Goal: Task Accomplishment & Management: Use online tool/utility

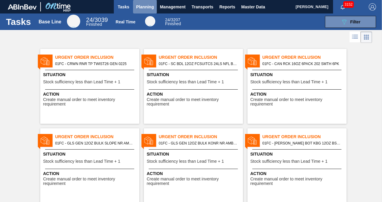
click at [149, 10] on span "Planning" at bounding box center [145, 6] width 18 height 7
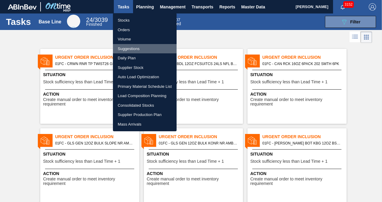
click at [129, 48] on li "Suggestions" at bounding box center [145, 49] width 64 height 10
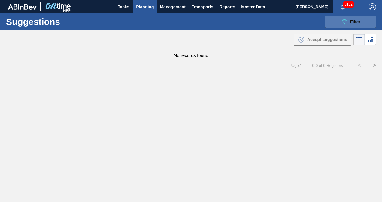
click at [337, 25] on button "089F7B8B-B2A5-4AFE-B5C0-19BA573D28AC Filter" at bounding box center [350, 22] width 51 height 12
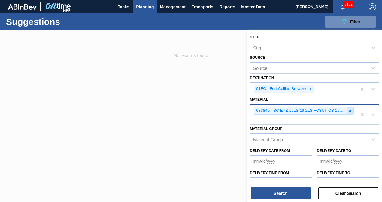
click at [348, 108] on div at bounding box center [350, 111] width 7 height 8
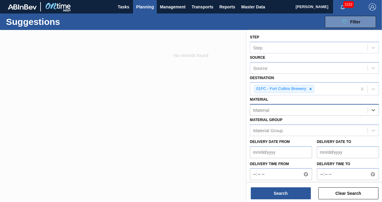
click at [301, 111] on div "Material" at bounding box center [308, 110] width 117 height 9
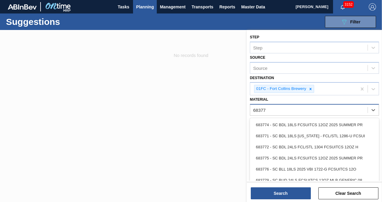
type input "683771"
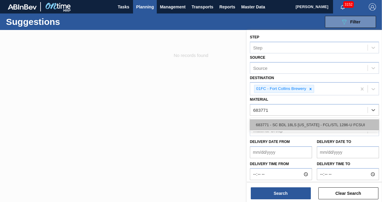
click at [289, 123] on div "683771 - SC BDL 18LS [US_STATE] - FCL/STL 1286-U FCSUI" at bounding box center [314, 125] width 129 height 11
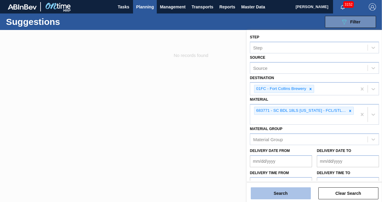
click at [264, 197] on button "Search" at bounding box center [281, 194] width 60 height 12
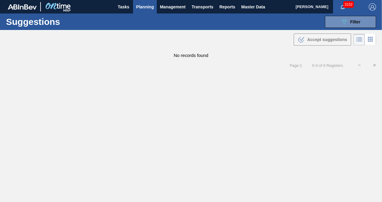
click at [334, 29] on div "Suggestions 089F7B8B-B2A5-4AFE-B5C0-19BA573D28AC Filter Step Step Source Source…" at bounding box center [191, 22] width 382 height 17
click at [335, 26] on button "089F7B8B-B2A5-4AFE-B5C0-19BA573D28AC Filter" at bounding box center [350, 22] width 51 height 12
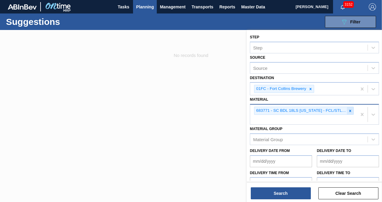
click at [349, 110] on icon at bounding box center [350, 111] width 2 height 2
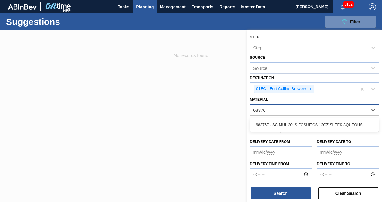
type input "683767"
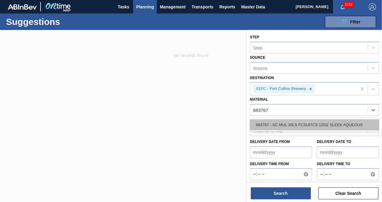
click at [325, 126] on div "683767 - SC MUL 30LS FCSUITCS 12OZ SLEEK AQUEOUS" at bounding box center [314, 125] width 129 height 11
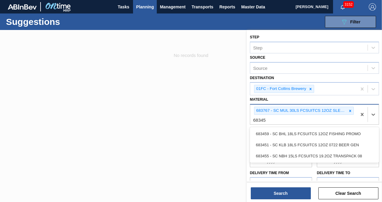
type input "683451"
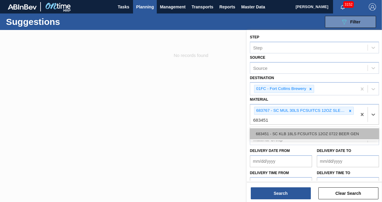
click at [332, 129] on div "683451 - SC KLB 18LS FCSUITCS 12OZ 0722 BEER GEN" at bounding box center [314, 134] width 129 height 11
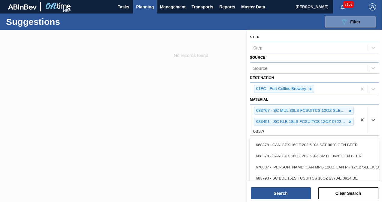
type input "683769"
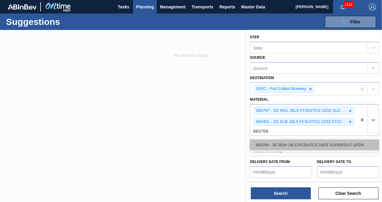
click at [274, 144] on div "683769 - SC BSH 18LS FCSUITCS 16OZ SUPERSUIT UPDA" at bounding box center [314, 145] width 129 height 11
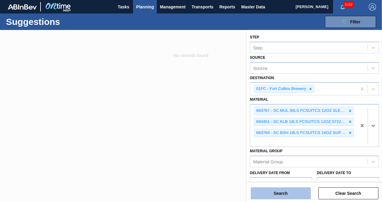
click at [285, 188] on button "Search" at bounding box center [281, 194] width 60 height 12
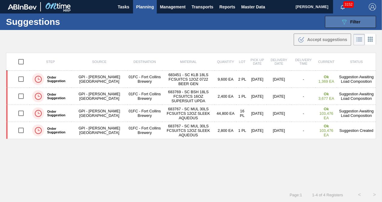
click at [341, 23] on icon "089F7B8B-B2A5-4AFE-B5C0-19BA573D28AC" at bounding box center [344, 21] width 7 height 7
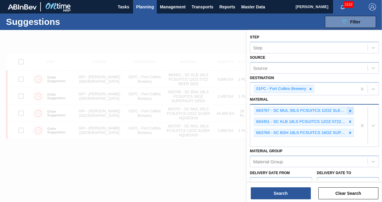
click at [348, 110] on icon at bounding box center [350, 111] width 4 height 4
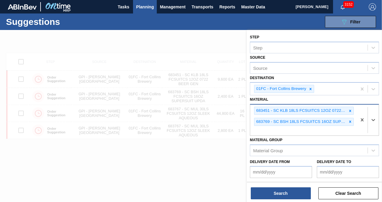
click at [348, 110] on icon at bounding box center [350, 111] width 4 height 4
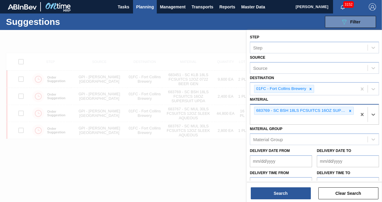
click at [348, 110] on icon at bounding box center [350, 111] width 4 height 4
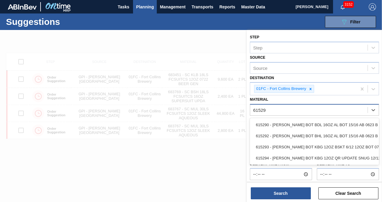
type input "615294"
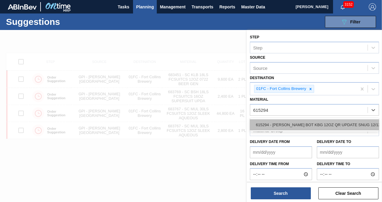
click at [318, 123] on div "615294 - [PERSON_NAME] BOT KBG 12OZ QR UPDATE SNUG 12/12 1" at bounding box center [314, 125] width 129 height 11
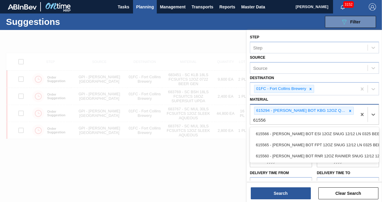
type input "615560"
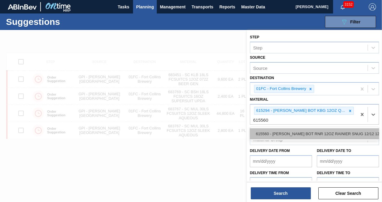
click at [317, 138] on div "615560 - [PERSON_NAME] BOT RNR 12OZ RAINIER SNUG 12/12 12O" at bounding box center [314, 134] width 129 height 11
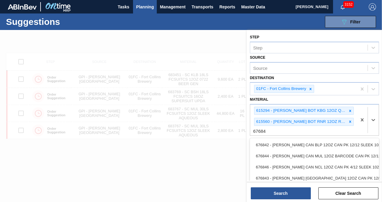
type input "676842"
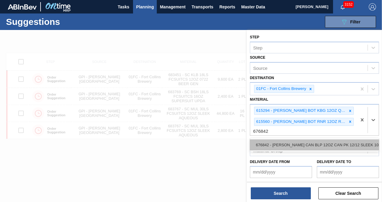
click at [314, 141] on div "676842 - [PERSON_NAME] CAN BLP 12OZ CAN PK 12/12 SLEEK 102" at bounding box center [314, 145] width 129 height 11
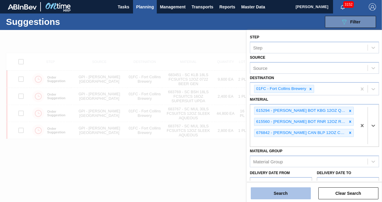
click at [288, 195] on button "Search" at bounding box center [281, 194] width 60 height 12
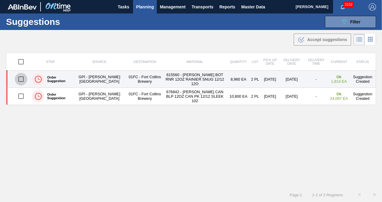
click at [23, 79] on input "checkbox" at bounding box center [21, 79] width 13 height 13
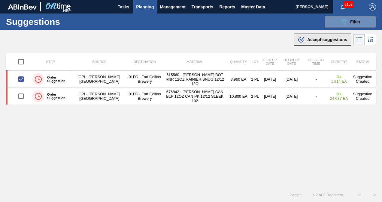
click at [307, 40] on span "Accept suggestions" at bounding box center [327, 39] width 40 height 5
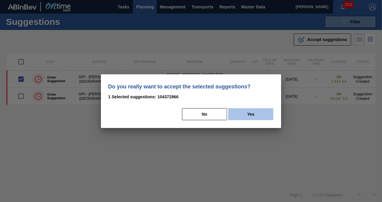
click at [263, 115] on button "Yes" at bounding box center [250, 114] width 45 height 12
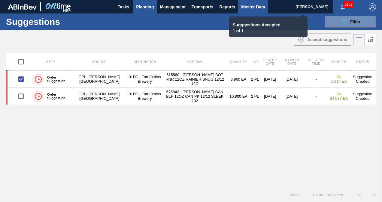
checkbox input "false"
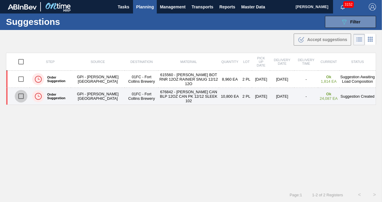
drag, startPoint x: 19, startPoint y: 96, endPoint x: 54, endPoint y: 96, distance: 34.8
click at [19, 96] on input "checkbox" at bounding box center [21, 96] width 13 height 13
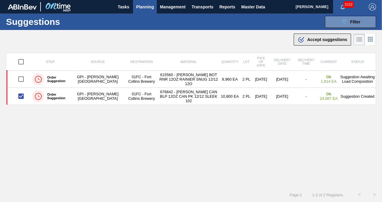
click at [303, 43] on button ".b{fill:var(--color-action-default)} Accept suggestions" at bounding box center [322, 40] width 57 height 12
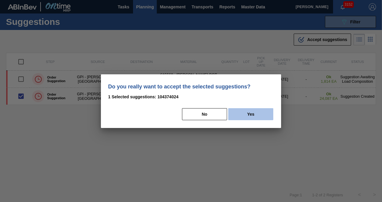
click at [259, 112] on button "Yes" at bounding box center [250, 114] width 45 height 12
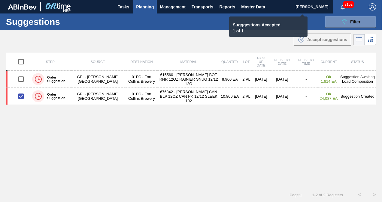
checkbox input "false"
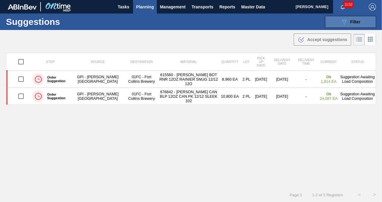
click at [360, 20] on button "089F7B8B-B2A5-4AFE-B5C0-19BA573D28AC Filter" at bounding box center [350, 22] width 51 height 12
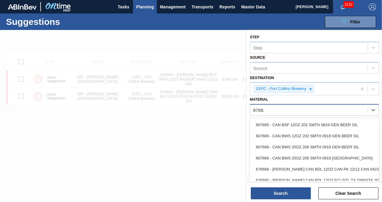
type input "676635"
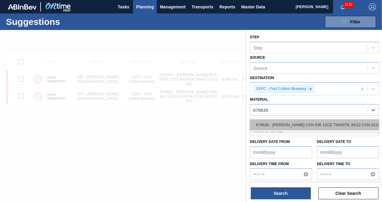
click at [321, 123] on div "676635 - [PERSON_NAME] CAN IDB 12OZ TWNSTK 30/12 CAN 0123" at bounding box center [314, 125] width 129 height 11
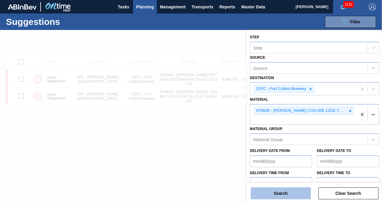
click at [269, 194] on button "Search" at bounding box center [281, 194] width 60 height 12
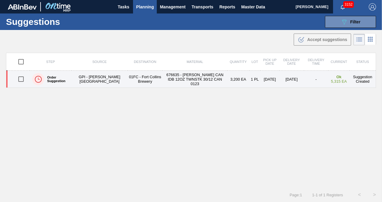
click at [20, 77] on input "checkbox" at bounding box center [21, 79] width 13 height 13
checkbox input "true"
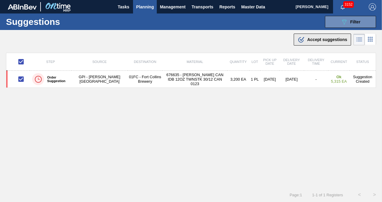
click at [315, 36] on div ".b{fill:var(--color-action-default)} Accept suggestions" at bounding box center [323, 39] width 50 height 7
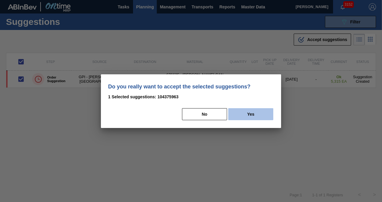
click at [264, 111] on button "Yes" at bounding box center [250, 114] width 45 height 12
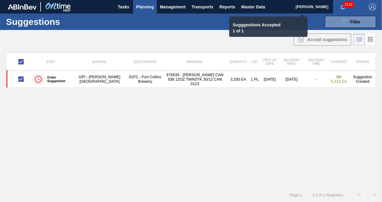
checkbox input "false"
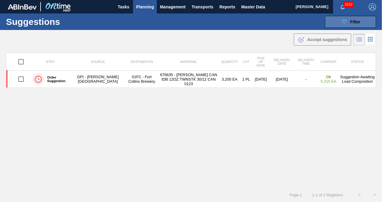
click at [336, 19] on button "089F7B8B-B2A5-4AFE-B5C0-19BA573D28AC Filter" at bounding box center [350, 22] width 51 height 12
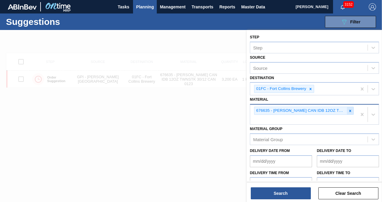
click at [348, 109] on icon at bounding box center [350, 111] width 4 height 4
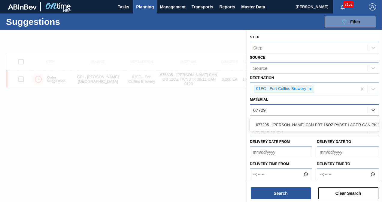
type input "677295"
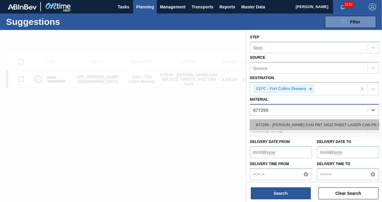
click at [282, 121] on div "677295 - [PERSON_NAME] CAN PBT 16OZ PABST LAGER CAN PK 12/" at bounding box center [314, 125] width 129 height 11
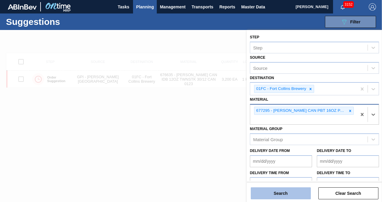
click at [282, 193] on button "Search" at bounding box center [281, 194] width 60 height 12
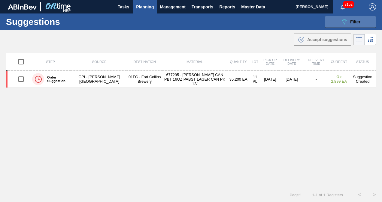
click at [352, 25] on button "089F7B8B-B2A5-4AFE-B5C0-19BA573D28AC Filter" at bounding box center [350, 22] width 51 height 12
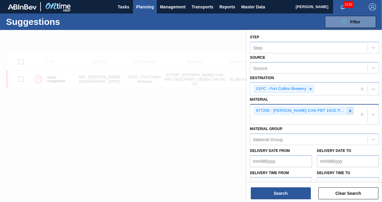
click at [349, 109] on icon at bounding box center [350, 111] width 4 height 4
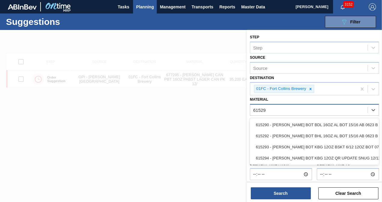
type input "615294"
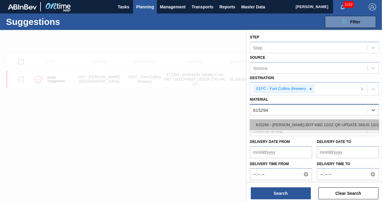
click at [342, 123] on div "615294 - [PERSON_NAME] BOT KBG 12OZ QR UPDATE SNUG 12/12 1" at bounding box center [314, 125] width 129 height 11
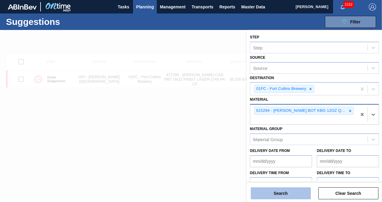
click at [292, 193] on button "Search" at bounding box center [281, 194] width 60 height 12
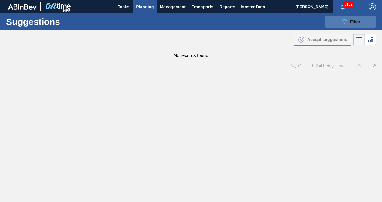
click at [345, 25] on icon "089F7B8B-B2A5-4AFE-B5C0-19BA573D28AC" at bounding box center [344, 21] width 7 height 7
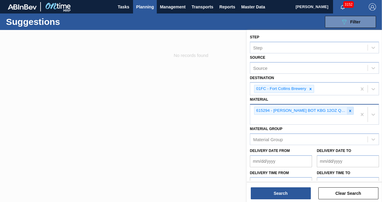
click at [350, 109] on icon at bounding box center [350, 111] width 4 height 4
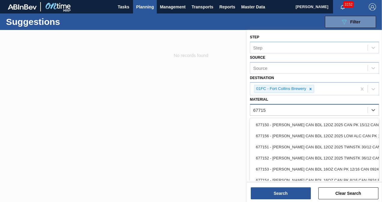
type input "677154"
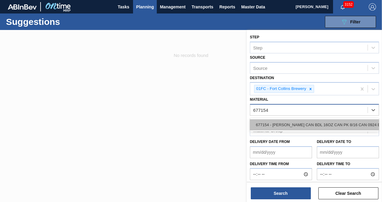
click at [283, 125] on div "677154 - [PERSON_NAME] CAN BDL 16OZ CAN PK 8/16 CAN 0924 B" at bounding box center [314, 125] width 129 height 11
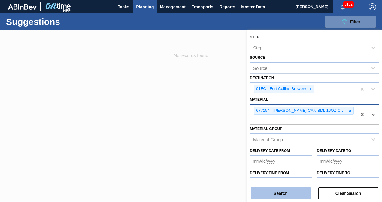
click at [282, 191] on button "Search" at bounding box center [281, 194] width 60 height 12
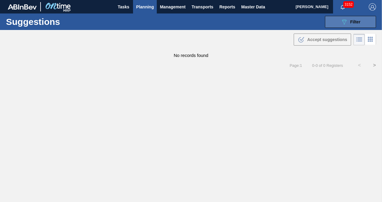
click at [332, 23] on button "089F7B8B-B2A5-4AFE-B5C0-19BA573D28AC Filter" at bounding box center [350, 22] width 51 height 12
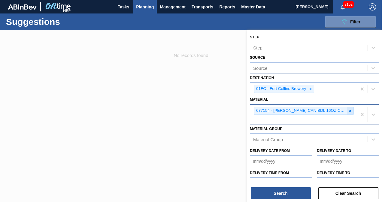
click at [348, 110] on icon at bounding box center [350, 111] width 4 height 4
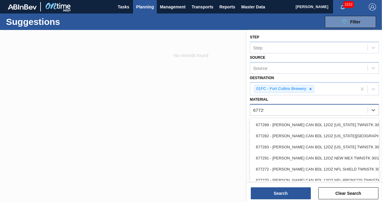
type input "677295"
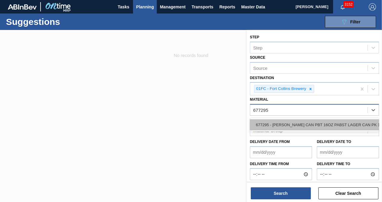
click at [300, 123] on div "677295 - [PERSON_NAME] CAN PBT 16OZ PABST LAGER CAN PK 12/" at bounding box center [314, 125] width 129 height 11
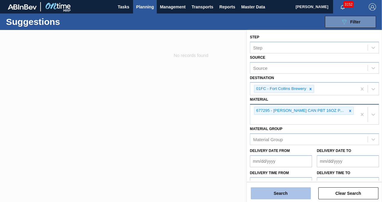
click at [281, 196] on button "Search" at bounding box center [281, 194] width 60 height 12
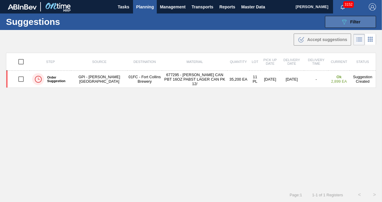
click at [330, 26] on button "089F7B8B-B2A5-4AFE-B5C0-19BA573D28AC Filter" at bounding box center [350, 22] width 51 height 12
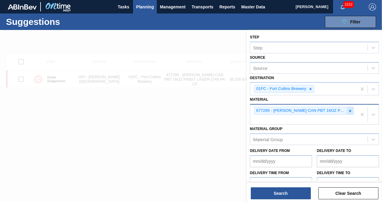
click at [350, 111] on icon at bounding box center [350, 111] width 4 height 4
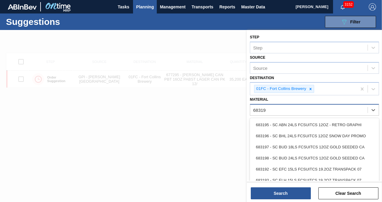
type input "683193"
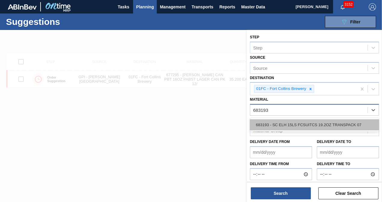
click at [342, 123] on div "683193 - SC ELH 15LS FCSUITCS 19.2OZ TRANSPACK 07" at bounding box center [314, 125] width 129 height 11
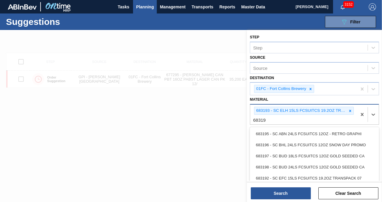
type input "683191"
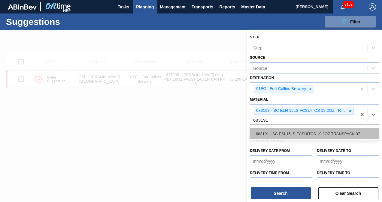
click at [297, 132] on div "683191 - SC ESI 15LS FCSUITCS 19.2OZ TRANSPACK 07" at bounding box center [314, 134] width 129 height 11
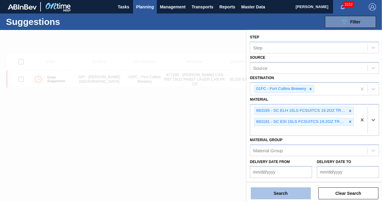
click at [290, 192] on button "Search" at bounding box center [281, 194] width 60 height 12
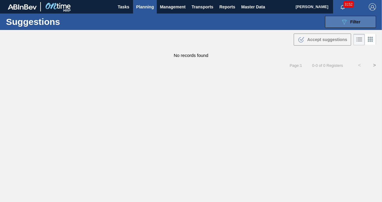
click at [335, 26] on button "089F7B8B-B2A5-4AFE-B5C0-19BA573D28AC Filter" at bounding box center [350, 22] width 51 height 12
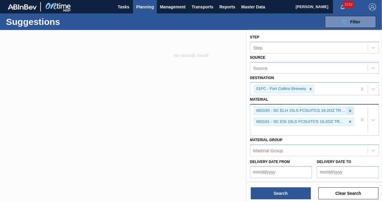
click at [349, 109] on icon at bounding box center [350, 111] width 4 height 4
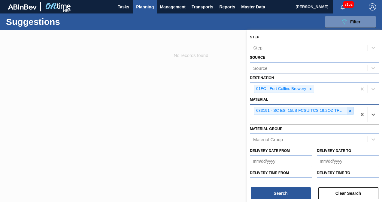
click at [350, 110] on icon at bounding box center [350, 111] width 2 height 2
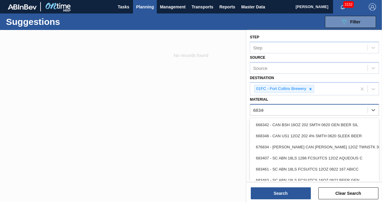
type input "683462"
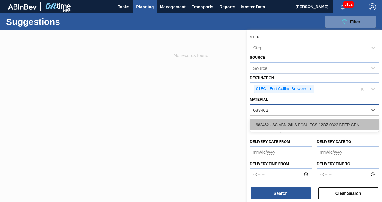
click at [324, 125] on div "683462 - SC ABN 24LS FCSUITCS 12OZ 0822 BEER GEN" at bounding box center [314, 125] width 129 height 11
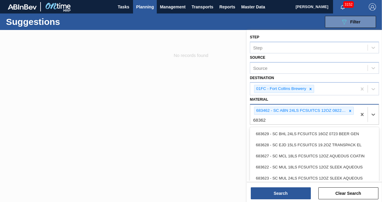
type input "683628"
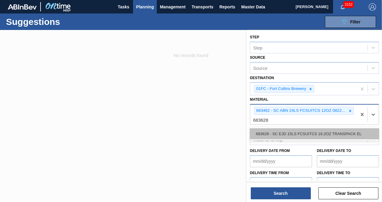
click at [323, 129] on div "683628 - SC EJD 15LS FCSUITCS 19.2OZ TRANSPACK EL" at bounding box center [314, 134] width 129 height 11
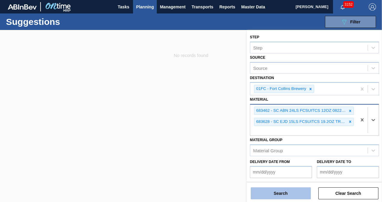
click at [279, 194] on button "Search" at bounding box center [281, 194] width 60 height 12
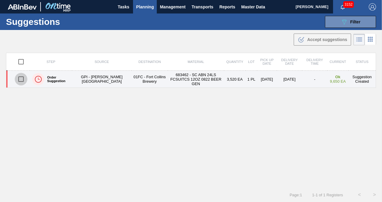
click at [23, 80] on input "checkbox" at bounding box center [21, 79] width 13 height 13
checkbox input "true"
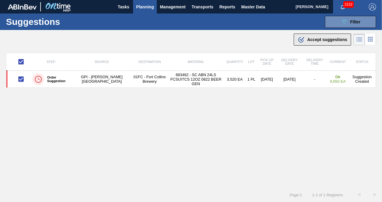
click at [317, 40] on span "Accept suggestions" at bounding box center [327, 39] width 40 height 5
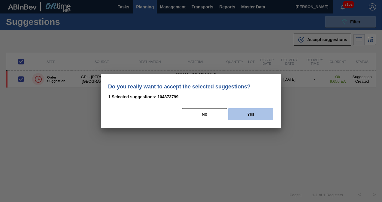
click at [259, 112] on button "Yes" at bounding box center [250, 114] width 45 height 12
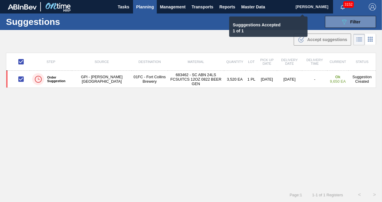
checkbox input "false"
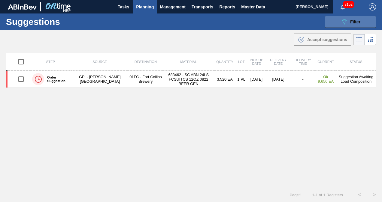
click at [343, 26] on button "089F7B8B-B2A5-4AFE-B5C0-19BA573D28AC Filter" at bounding box center [350, 22] width 51 height 12
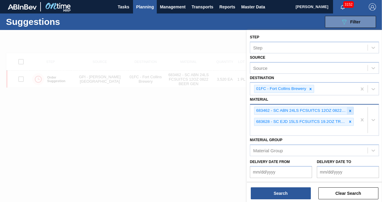
click at [349, 113] on div at bounding box center [350, 111] width 7 height 8
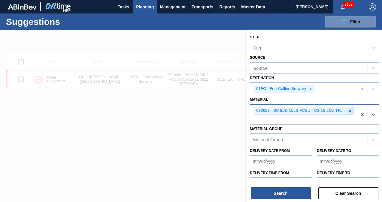
click at [349, 112] on icon at bounding box center [350, 111] width 4 height 4
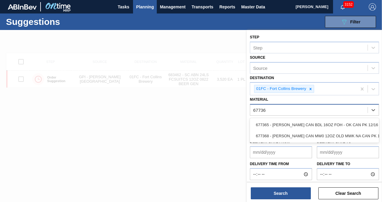
type input "677365"
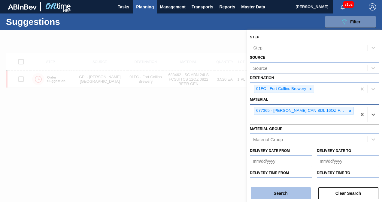
click at [289, 189] on button "Search" at bounding box center [281, 194] width 60 height 12
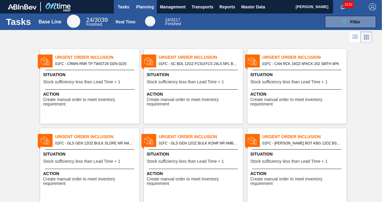
click at [147, 9] on span "Planning" at bounding box center [145, 6] width 18 height 7
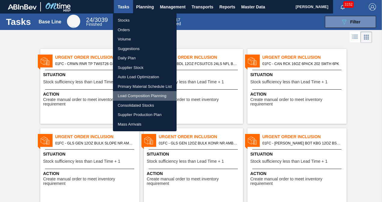
click at [136, 95] on li "Load Composition Planning" at bounding box center [145, 96] width 64 height 10
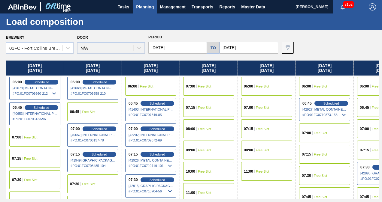
click at [175, 49] on input "09/24/2025" at bounding box center [177, 48] width 59 height 12
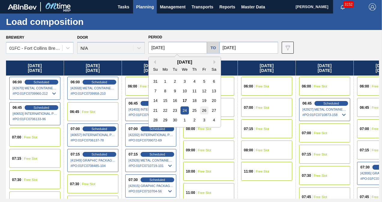
click at [205, 111] on div "26" at bounding box center [204, 111] width 8 height 8
type input "[DATE]"
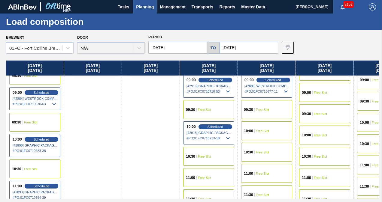
scroll to position [210, 0]
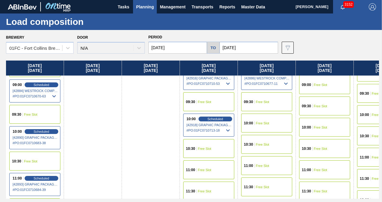
click at [265, 117] on div "10:00 Free Slot" at bounding box center [266, 123] width 51 height 19
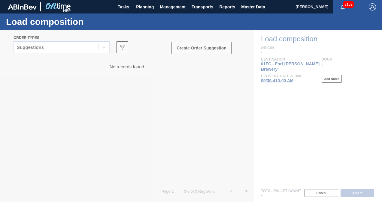
click at [67, 46] on div at bounding box center [191, 116] width 382 height 172
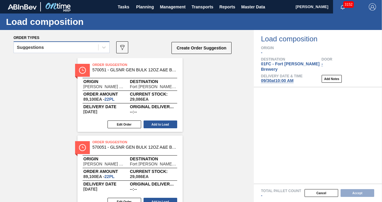
click at [66, 47] on div "Suggestions" at bounding box center [56, 47] width 84 height 9
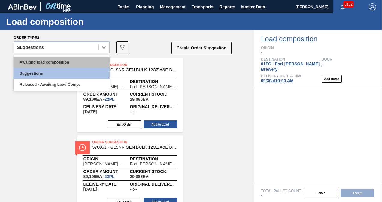
click at [44, 62] on div "Awaiting load composition" at bounding box center [62, 62] width 96 height 11
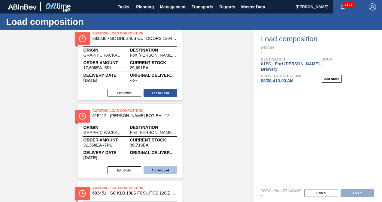
click at [152, 172] on button "Add to Load" at bounding box center [161, 171] width 34 height 8
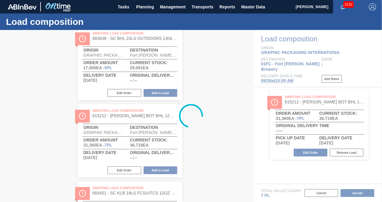
scroll to position [413, 0]
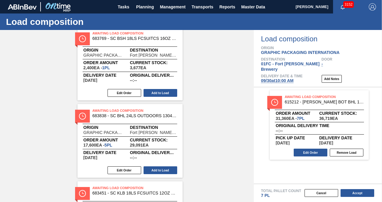
scroll to position [0, 0]
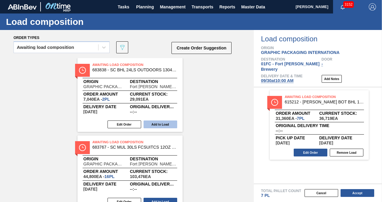
click at [163, 124] on button "Add to Load" at bounding box center [161, 125] width 34 height 8
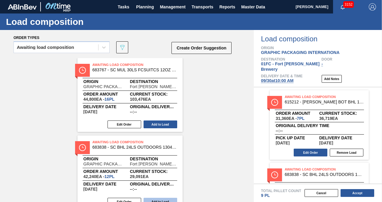
click at [159, 201] on button "Add to Load" at bounding box center [161, 202] width 34 height 8
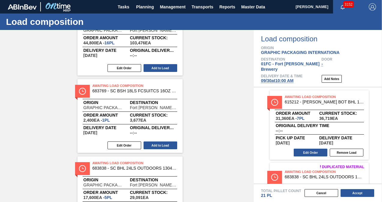
scroll to position [120, 0]
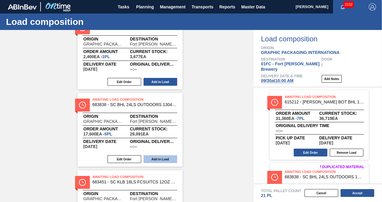
click at [169, 158] on button "Add to Load" at bounding box center [161, 160] width 34 height 8
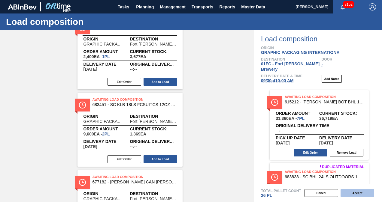
click at [354, 192] on button "Accept" at bounding box center [358, 193] width 34 height 8
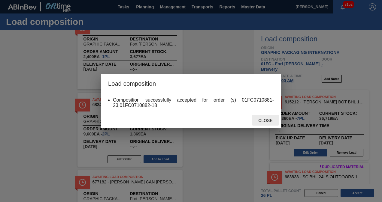
click at [270, 121] on span "Close" at bounding box center [265, 120] width 24 height 5
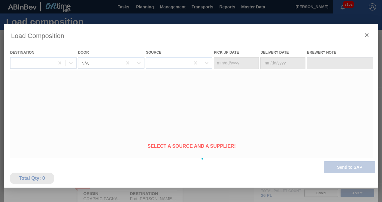
type Date "09/27/2025"
type Date "09/30/2025"
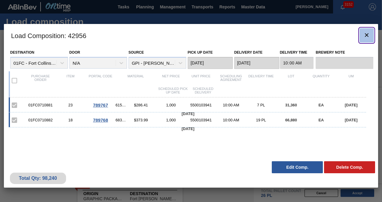
click at [368, 32] on icon "botão de ícone" at bounding box center [366, 35] width 7 height 7
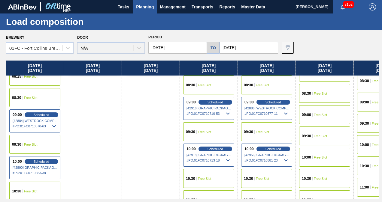
scroll to position [240, 0]
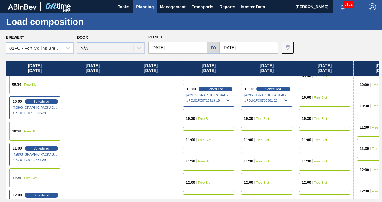
click at [260, 141] on span "Free Slot" at bounding box center [263, 140] width 14 height 4
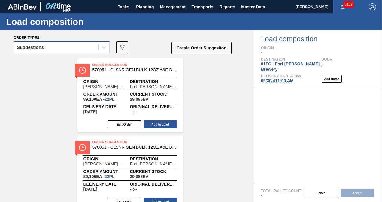
click at [46, 44] on div "Suggestions" at bounding box center [56, 47] width 84 height 9
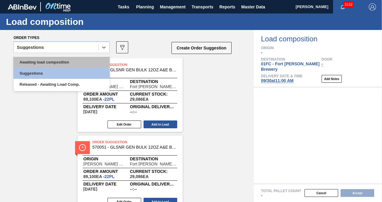
click at [41, 60] on div "Awaiting load composition" at bounding box center [62, 62] width 96 height 11
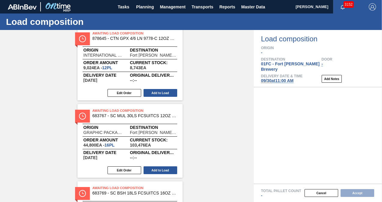
scroll to position [264, 0]
click at [157, 169] on button "Add to Load" at bounding box center [161, 171] width 34 height 8
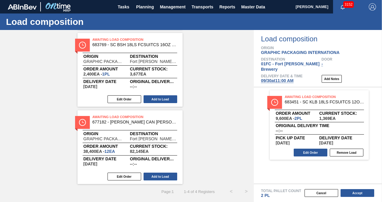
scroll to position [0, 0]
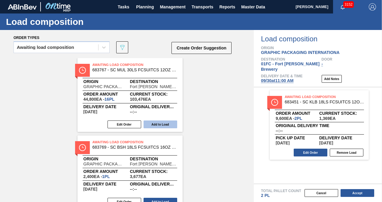
click at [156, 121] on button "Add to Load" at bounding box center [161, 125] width 34 height 8
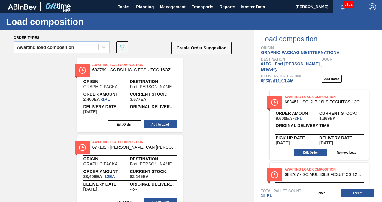
click at [57, 116] on div "Awaiting Load Composition 683769 - SC BSH 18LS FCSUITCS 16OZ SUPERSUIT UPDA Ori…" at bounding box center [127, 133] width 254 height 151
click at [163, 122] on button "Add to Load" at bounding box center [161, 125] width 34 height 8
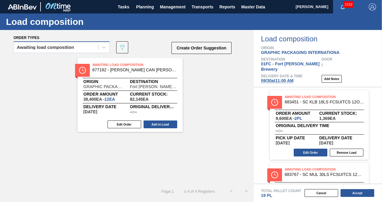
click at [35, 47] on div "Awaiting load composition" at bounding box center [45, 47] width 57 height 4
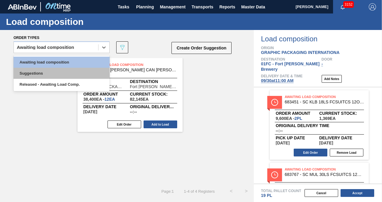
click at [34, 68] on div "Suggestions" at bounding box center [62, 73] width 96 height 11
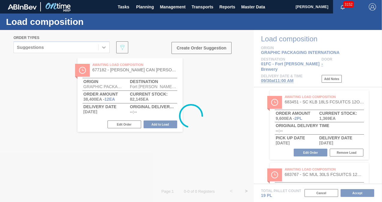
click at [36, 47] on div at bounding box center [191, 116] width 382 height 172
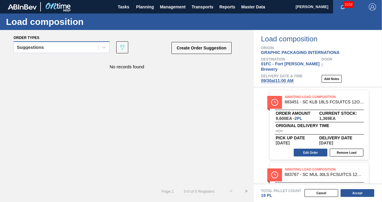
click at [41, 47] on div "Suggestions" at bounding box center [30, 47] width 27 height 4
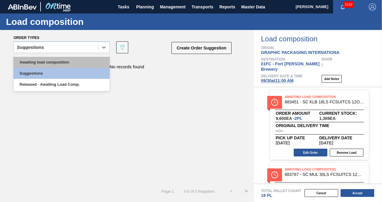
click at [37, 62] on div "Awaiting load composition" at bounding box center [62, 62] width 96 height 11
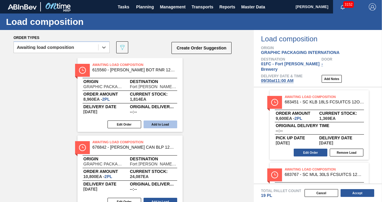
click at [159, 123] on button "Add to Load" at bounding box center [161, 125] width 34 height 8
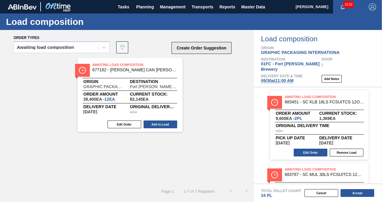
click at [192, 47] on button "Create Order Suggestion" at bounding box center [201, 48] width 60 height 12
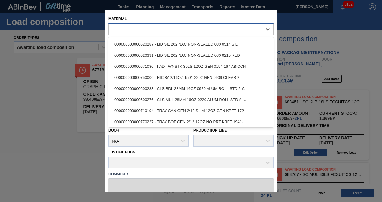
click at [139, 31] on div at bounding box center [185, 29] width 153 height 9
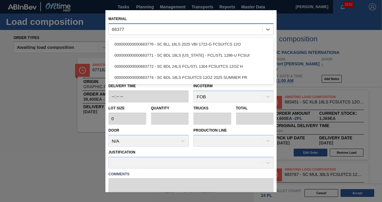
type input "683771"
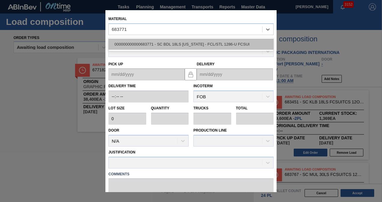
click at [142, 40] on div "000000000000683771 - SC BDL 18LS TEXAS - FCL/STL 1286-U FCSUI" at bounding box center [190, 44] width 165 height 11
type input "4,800"
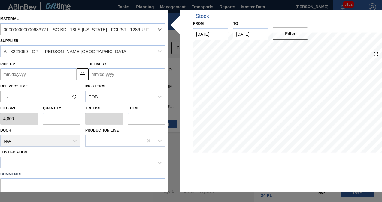
click at [61, 117] on input "text" at bounding box center [62, 119] width 38 height 12
type input "2"
type input "0.077"
type input "9,600"
type input "2"
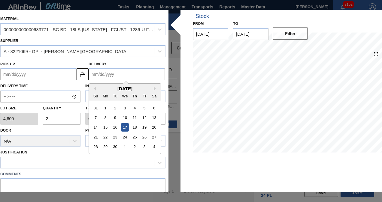
click at [126, 70] on input "Delivery" at bounding box center [127, 74] width 76 height 12
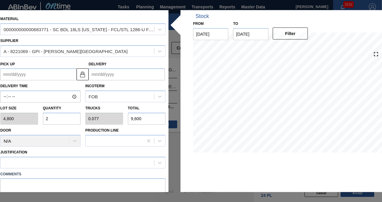
click at [131, 64] on div "Delivery" at bounding box center [127, 70] width 76 height 21
click at [117, 78] on input "Delivery" at bounding box center [127, 74] width 76 height 12
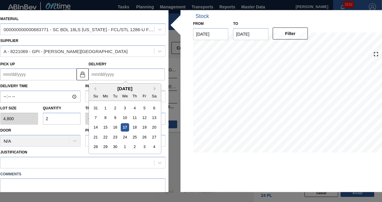
click at [99, 90] on div "September 2025" at bounding box center [125, 88] width 72 height 5
click at [112, 147] on div "30" at bounding box center [115, 147] width 8 height 8
type up "09/27/2025"
type input "09/30/2025"
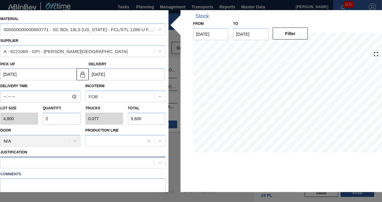
scroll to position [54, 0]
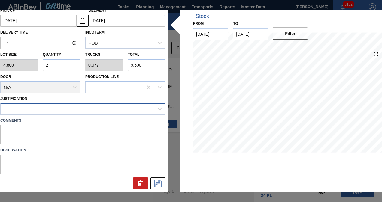
click at [57, 111] on div at bounding box center [77, 109] width 153 height 9
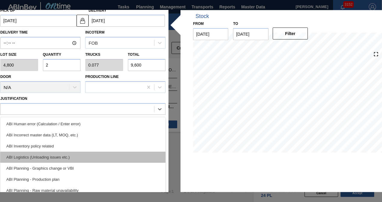
scroll to position [90, 0]
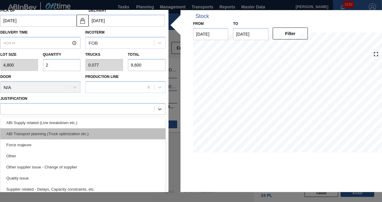
click at [77, 135] on div "ABI Transport planning (Truck optimization etc.)" at bounding box center [82, 133] width 165 height 11
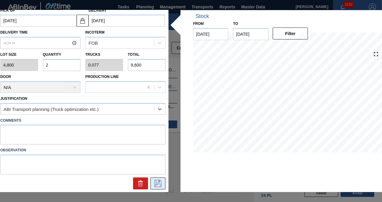
click at [157, 186] on icon at bounding box center [157, 183] width 7 height 7
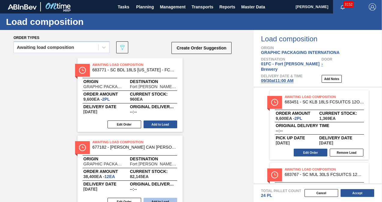
click at [165, 122] on button "Add to Load" at bounding box center [161, 125] width 34 height 8
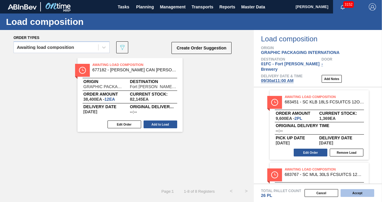
click at [358, 192] on button "Accept" at bounding box center [358, 193] width 34 height 8
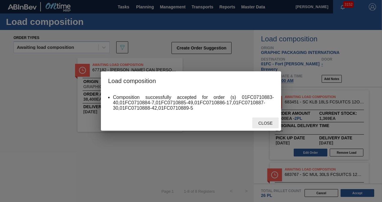
click at [263, 120] on div "Close" at bounding box center [265, 123] width 26 height 11
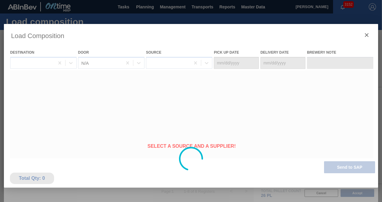
type Date "09/27/2025"
type Date "09/30/2025"
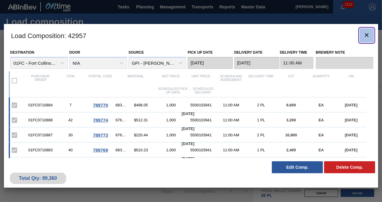
click at [363, 35] on icon "botão de ícone" at bounding box center [366, 35] width 7 height 7
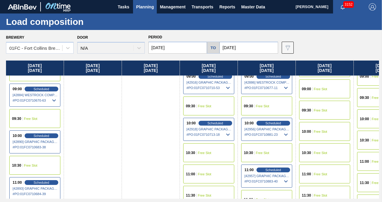
scroll to position [180, 0]
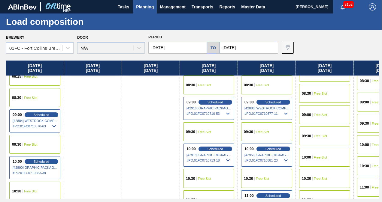
click at [368, 101] on div "09:00" at bounding box center [365, 103] width 11 height 4
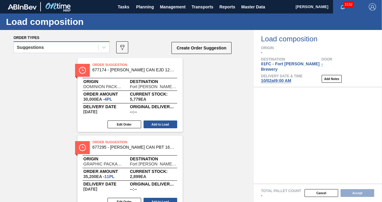
click at [95, 45] on div "Suggestions" at bounding box center [56, 47] width 84 height 9
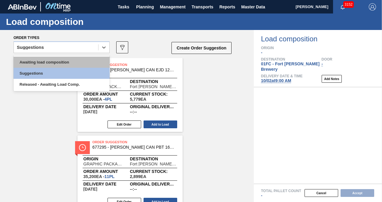
click at [62, 62] on div "Awaiting load composition" at bounding box center [62, 62] width 96 height 11
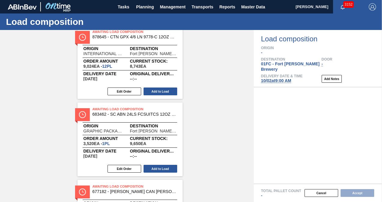
scroll to position [120, 0]
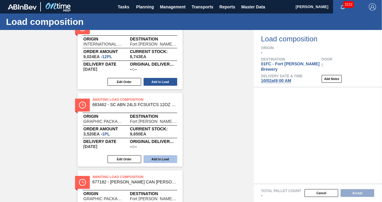
click at [160, 159] on button "Add to Load" at bounding box center [161, 160] width 34 height 8
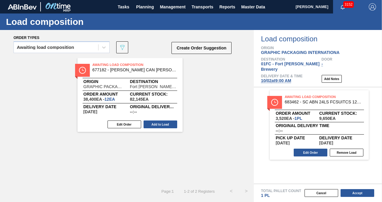
scroll to position [0, 0]
click at [151, 119] on div "Awaiting Load Composition 677182 - CARR CAN BUD 16OZ REVISED CALLOUT CAN PK Ori…" at bounding box center [129, 95] width 105 height 74
click at [151, 126] on button "Add to Load" at bounding box center [161, 125] width 34 height 8
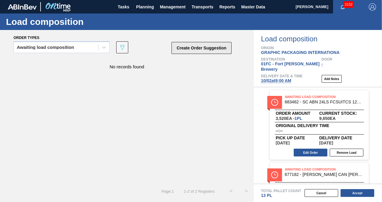
click at [184, 50] on button "Create Order Suggestion" at bounding box center [201, 48] width 60 height 12
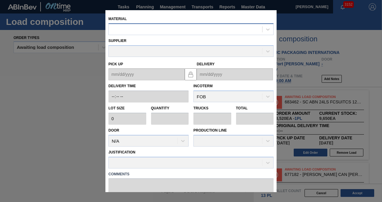
click at [142, 34] on div at bounding box center [190, 29] width 165 height 12
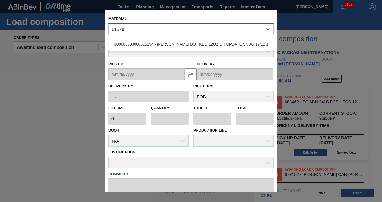
type input "615294"
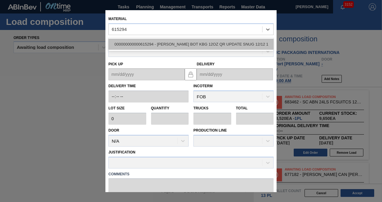
click at [141, 46] on div "000000000000615294 - CARR BOT KBG 12OZ QR UPDATE SNUG 12/12 1" at bounding box center [190, 44] width 165 height 11
type input "4,000"
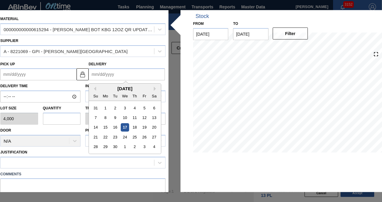
click at [125, 75] on input "Delivery" at bounding box center [127, 74] width 76 height 12
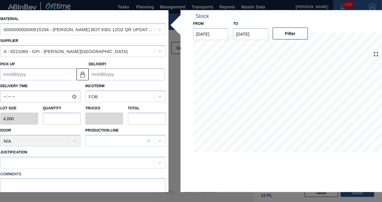
click at [120, 63] on div "Delivery" at bounding box center [127, 70] width 76 height 21
click at [109, 80] on div "Delivery Time Incoterm FOB" at bounding box center [83, 91] width 170 height 22
drag, startPoint x: 109, startPoint y: 73, endPoint x: 108, endPoint y: 78, distance: 5.3
click at [109, 73] on input "Delivery" at bounding box center [127, 74] width 76 height 12
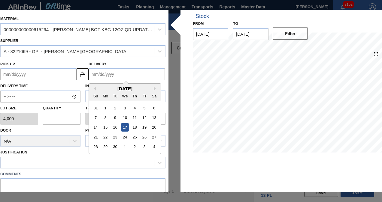
click at [98, 89] on div "September 2025" at bounding box center [125, 88] width 72 height 5
click at [131, 146] on div "2" at bounding box center [135, 147] width 8 height 8
type up "[DATE]"
type input "[DATE]"
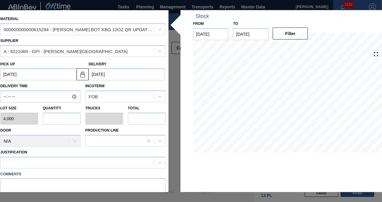
click at [66, 118] on input "text" at bounding box center [62, 119] width 38 height 12
type input "1"
type input "0.038"
type input "4,000"
type input "1"
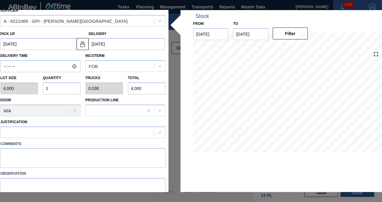
scroll to position [54, 0]
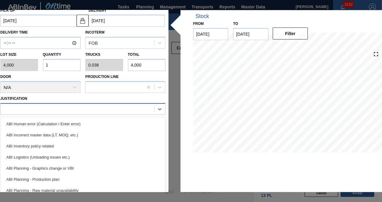
click at [60, 110] on div at bounding box center [77, 109] width 153 height 9
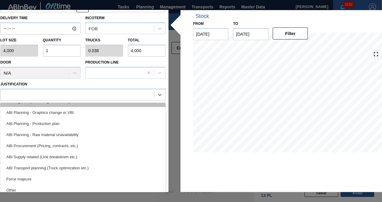
scroll to position [22, 0]
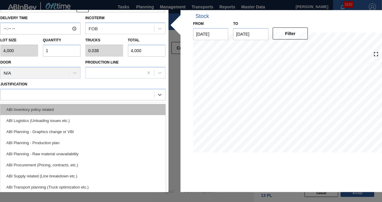
click at [70, 112] on div "ABI Inventory policy related" at bounding box center [82, 109] width 165 height 11
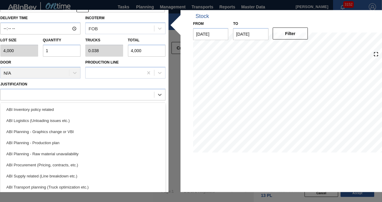
scroll to position [54, 0]
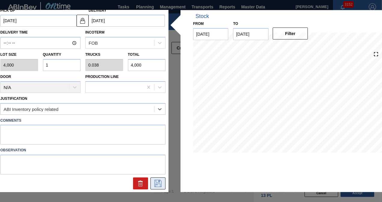
click at [156, 181] on icon at bounding box center [158, 183] width 10 height 7
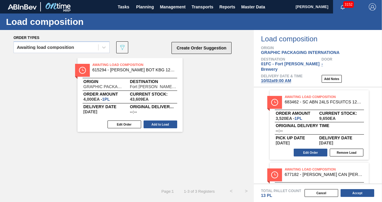
click at [197, 47] on button "Create Order Suggestion" at bounding box center [201, 48] width 60 height 12
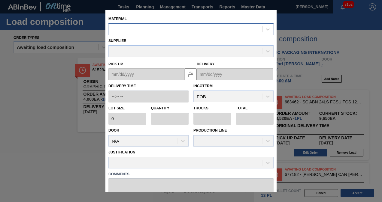
click at [168, 31] on div at bounding box center [185, 29] width 153 height 9
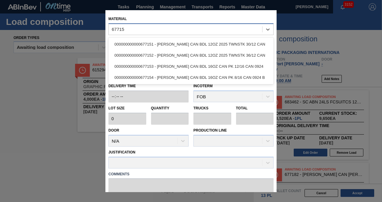
type input "677154"
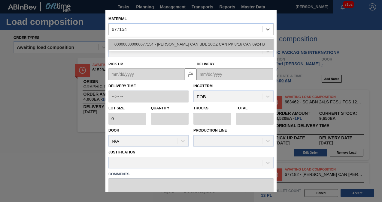
click at [172, 47] on div "000000000000677154 - CARR CAN BDL 16OZ CAN PK 8/16 CAN 0924 B" at bounding box center [190, 44] width 165 height 11
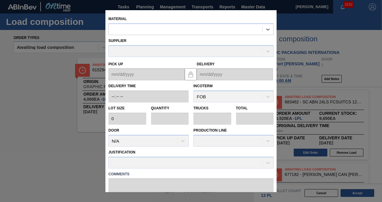
type input "6,400"
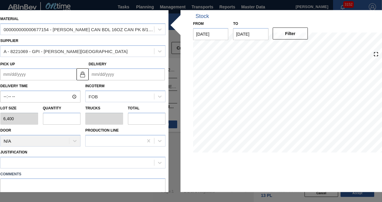
click at [55, 121] on input "text" at bounding box center [62, 119] width 38 height 12
type input "8"
type input "0.308"
type input "51,200"
type input "8"
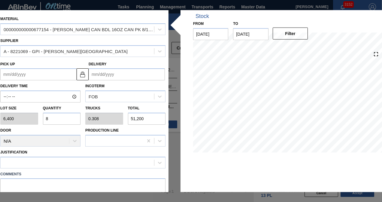
click at [101, 76] on input "Delivery" at bounding box center [127, 74] width 76 height 12
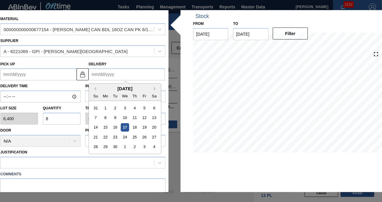
type input "1"
type up "12/29/2024"
type input "10"
type up "09/28/2025"
type input "10/2"
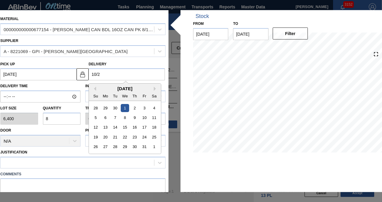
type up "[DATE]"
click at [134, 109] on div "2" at bounding box center [135, 108] width 8 height 8
type input "[DATE]"
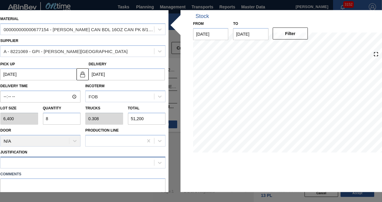
click at [63, 159] on div at bounding box center [77, 163] width 153 height 9
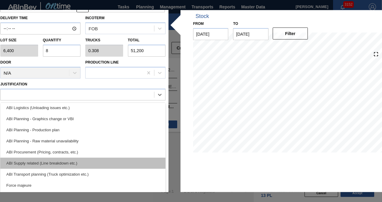
scroll to position [60, 0]
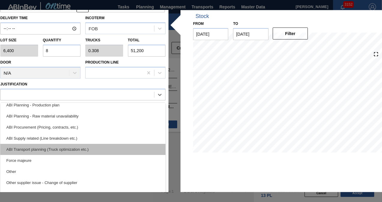
click at [62, 147] on div "ABI Transport planning (Truck optimization etc.)" at bounding box center [82, 149] width 165 height 11
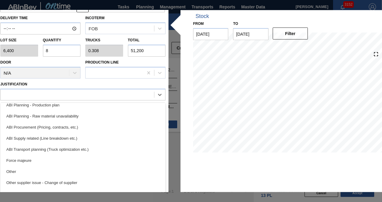
scroll to position [54, 0]
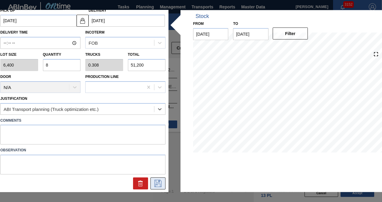
click at [154, 181] on icon at bounding box center [158, 183] width 10 height 7
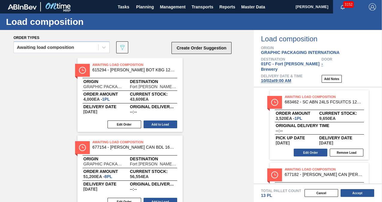
click at [203, 47] on button "Create Order Suggestion" at bounding box center [201, 48] width 60 height 12
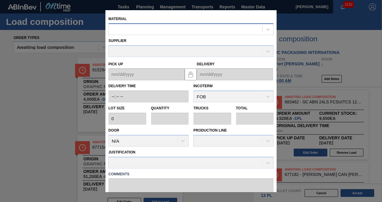
click at [144, 29] on div at bounding box center [185, 29] width 153 height 9
click at [163, 29] on div at bounding box center [185, 29] width 153 height 9
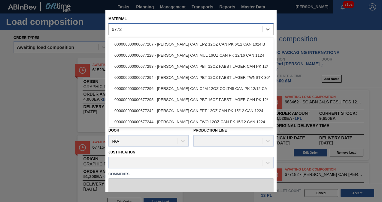
type input "677295"
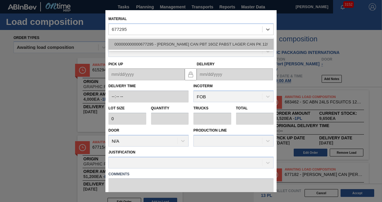
click at [155, 46] on div "000000000000677295 - CARR CAN PBT 16OZ PABST LAGER CAN PK 12/" at bounding box center [190, 44] width 165 height 11
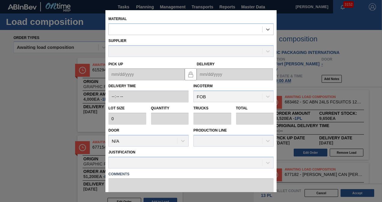
type input "3,200"
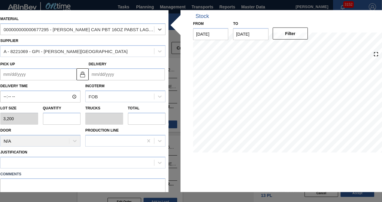
click at [129, 76] on input "Delivery" at bounding box center [127, 74] width 76 height 12
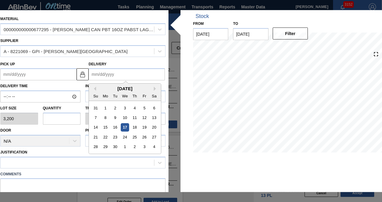
type input "1"
type up "12/29/2024"
type input "10"
type up "09/28/2025"
type input "10/2"
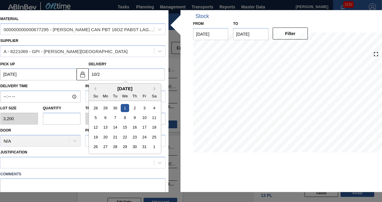
type up "[DATE]"
click at [134, 105] on div "2" at bounding box center [135, 108] width 8 height 8
type input "[DATE]"
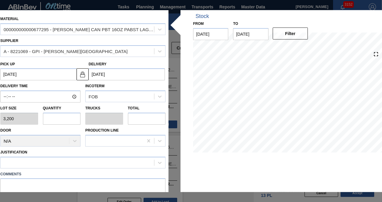
click at [54, 119] on input "text" at bounding box center [62, 119] width 38 height 12
type input "1"
type input "0.038"
type input "3,200"
type input "1"
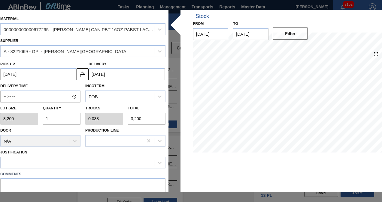
click at [57, 161] on div at bounding box center [77, 163] width 153 height 9
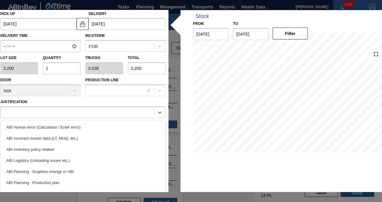
scroll to position [68, 0]
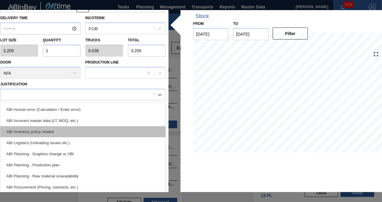
click at [72, 132] on div "ABI Inventory policy related" at bounding box center [82, 131] width 165 height 11
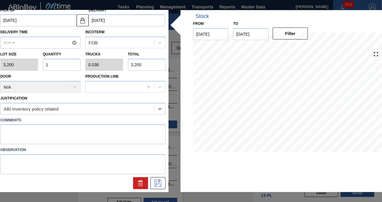
scroll to position [54, 0]
click at [157, 180] on icon at bounding box center [158, 183] width 10 height 7
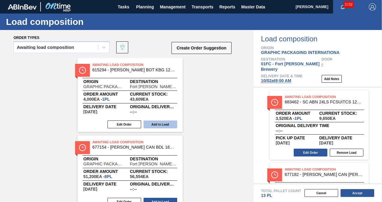
click at [145, 124] on button "Add to Load" at bounding box center [161, 125] width 34 height 8
click at [147, 123] on button "Add to Load" at bounding box center [161, 125] width 34 height 8
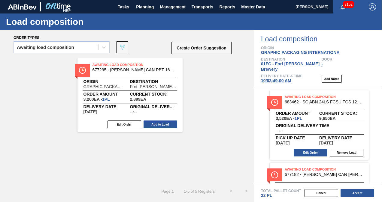
click at [147, 123] on button "Add to Load" at bounding box center [161, 125] width 34 height 8
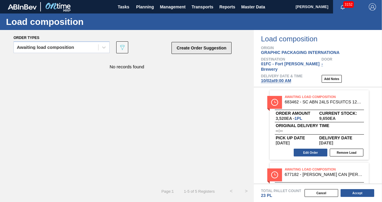
click at [204, 44] on button "Create Order Suggestion" at bounding box center [201, 48] width 60 height 12
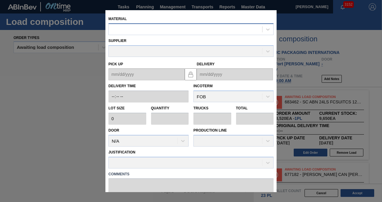
click at [154, 33] on div at bounding box center [185, 29] width 153 height 9
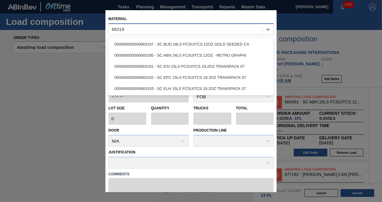
type input "683193"
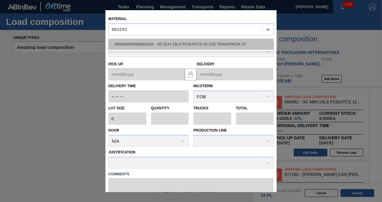
click at [160, 42] on div "000000000000683193 - SC ELH 15LS FCSUITCS 19.2OZ TRANSPACK 07" at bounding box center [190, 44] width 165 height 11
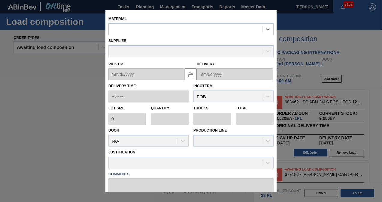
type input "2,640"
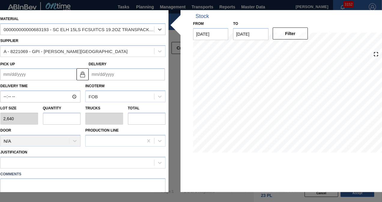
click at [111, 74] on input "Delivery" at bounding box center [127, 74] width 76 height 12
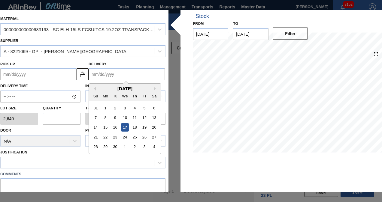
type input "1"
type up "12/29/2024"
type input "10"
type up "09/28/2025"
type input "10/2"
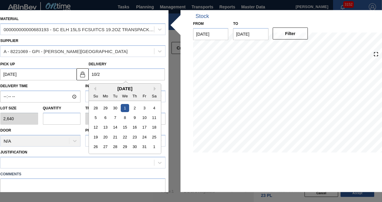
type up "[DATE]"
click at [133, 106] on div "2" at bounding box center [135, 108] width 8 height 8
type input "[DATE]"
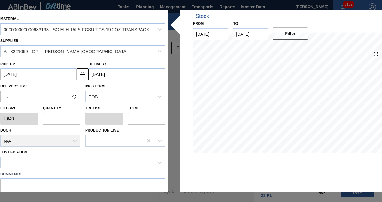
click at [59, 116] on input "text" at bounding box center [62, 119] width 38 height 12
type input "1"
type input "0.038"
type input "2,640"
type input "1"
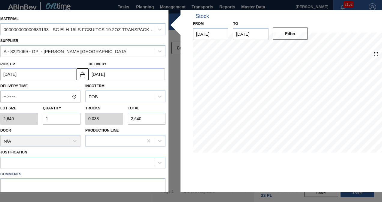
click at [64, 159] on div at bounding box center [77, 163] width 153 height 9
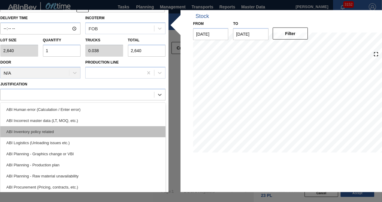
click at [61, 134] on div "ABI Inventory policy related" at bounding box center [82, 131] width 165 height 11
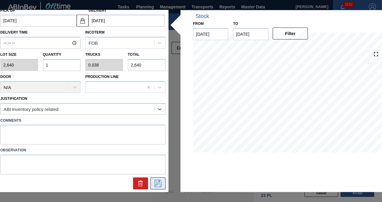
click at [154, 180] on icon at bounding box center [158, 183] width 10 height 7
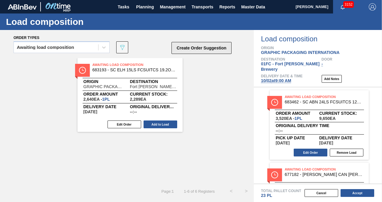
click at [191, 49] on button "Create Order Suggestion" at bounding box center [201, 48] width 60 height 12
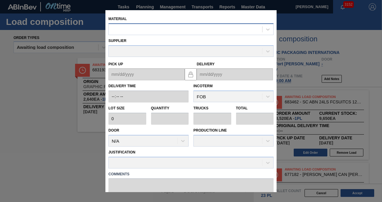
click at [137, 29] on div at bounding box center [185, 29] width 153 height 9
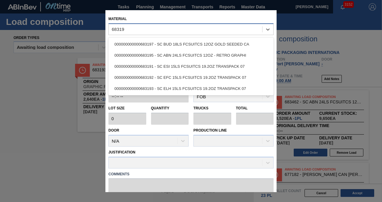
type input "683191"
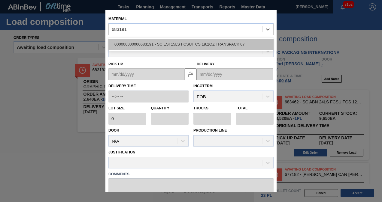
click at [141, 41] on div "000000000000683191 - SC ESI 15LS FCSUITCS 19.2OZ TRANSPACK 07" at bounding box center [190, 44] width 165 height 11
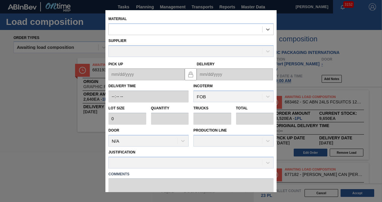
type input "2,640"
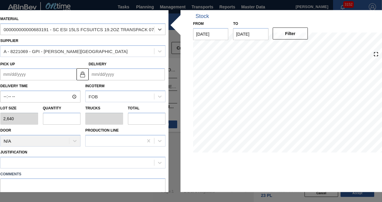
click at [113, 79] on input "Delivery" at bounding box center [127, 74] width 76 height 12
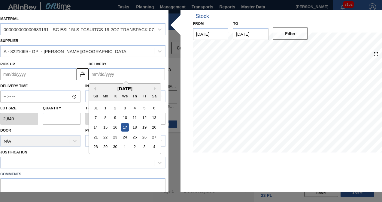
type input "1"
type up "12/29/2024"
type input "10"
type up "09/28/2025"
type input "10/2"
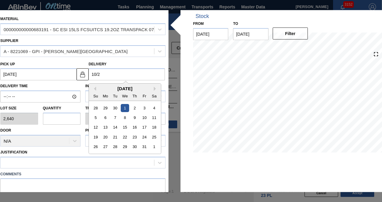
type up "[DATE]"
click at [134, 105] on div "2" at bounding box center [135, 108] width 8 height 8
type input "[DATE]"
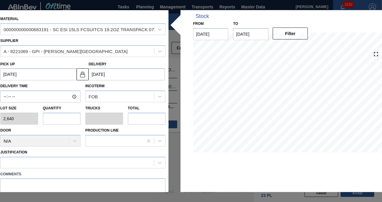
click at [57, 116] on input "text" at bounding box center [62, 119] width 38 height 12
type input "1"
type input "0.038"
type input "2,640"
type input "1"
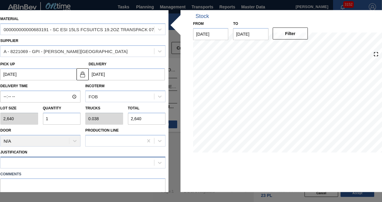
drag, startPoint x: 66, startPoint y: 154, endPoint x: 64, endPoint y: 159, distance: 4.5
click at [65, 155] on div "Justification" at bounding box center [82, 158] width 165 height 20
click at [64, 159] on div at bounding box center [77, 163] width 153 height 9
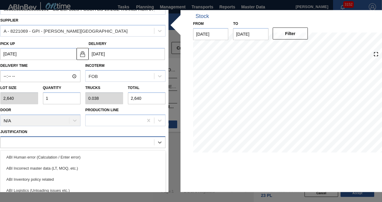
scroll to position [30, 0]
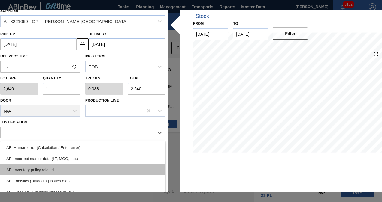
click at [59, 166] on div "ABI Inventory policy related" at bounding box center [82, 169] width 165 height 11
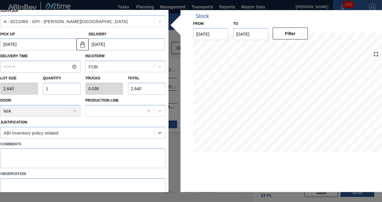
scroll to position [54, 0]
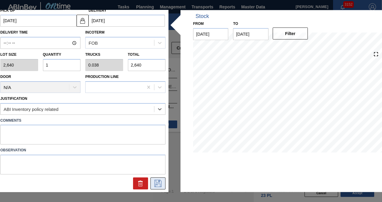
click at [153, 179] on button at bounding box center [157, 184] width 15 height 12
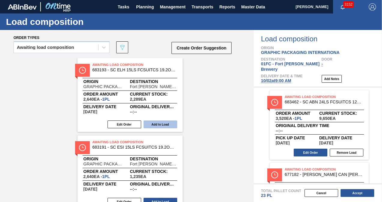
click at [158, 123] on button "Add to Load" at bounding box center [161, 125] width 34 height 8
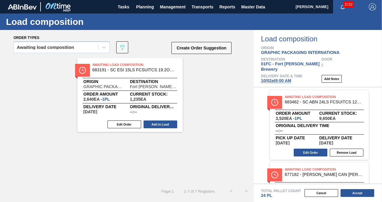
click at [158, 123] on button "Add to Load" at bounding box center [161, 125] width 34 height 8
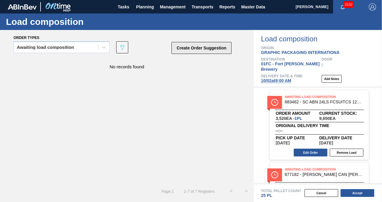
click at [193, 46] on button "Create Order Suggestion" at bounding box center [201, 48] width 60 height 12
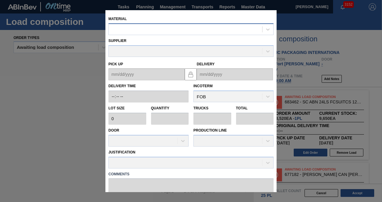
click at [162, 31] on div at bounding box center [185, 29] width 153 height 9
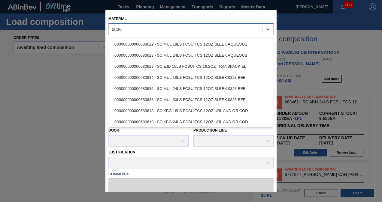
type input "683628"
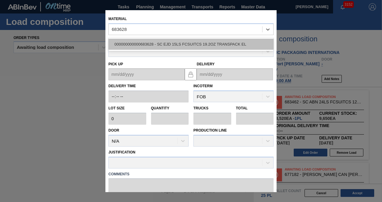
click at [162, 43] on div "000000000000683628 - SC EJD 15LS FCSUITCS 19.2OZ TRANSPACK EL" at bounding box center [190, 44] width 165 height 11
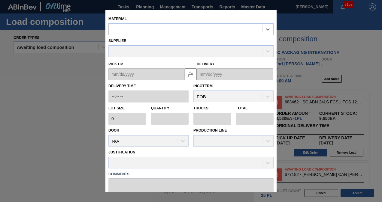
type input "2,640"
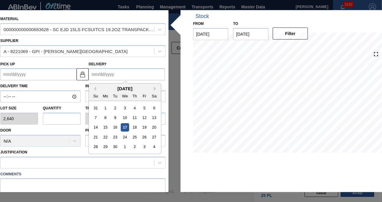
click at [120, 74] on input "Delivery" at bounding box center [127, 74] width 76 height 12
type input "1"
type up "12/29/2024"
type input "10"
type up "09/28/2025"
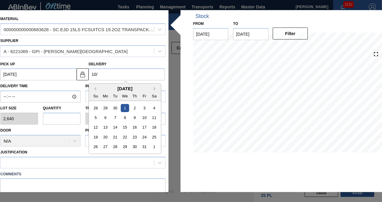
type input "10/2"
type up "[DATE]"
click at [135, 108] on div "2" at bounding box center [135, 108] width 8 height 8
type input "[DATE]"
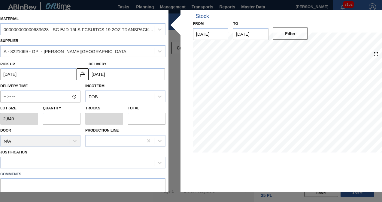
click at [60, 117] on input "text" at bounding box center [62, 119] width 38 height 12
type input "1"
type input "0.038"
type input "2,640"
type input "1"
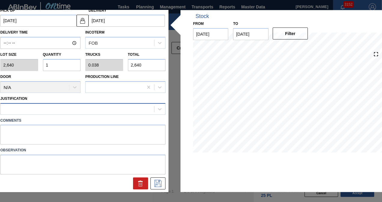
click at [56, 109] on div at bounding box center [77, 109] width 153 height 9
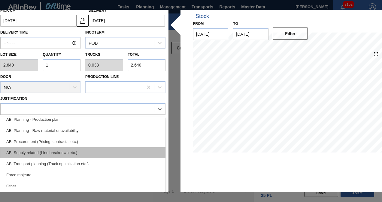
scroll to position [0, 0]
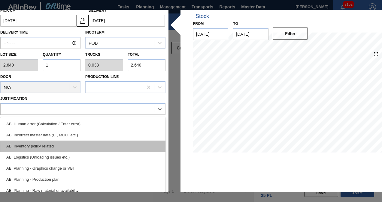
click at [49, 144] on div "ABI Inventory policy related" at bounding box center [82, 146] width 165 height 11
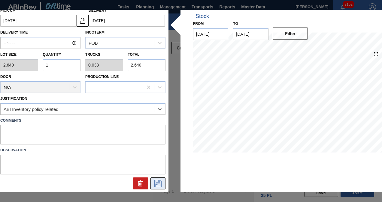
click at [159, 184] on icon at bounding box center [158, 183] width 10 height 7
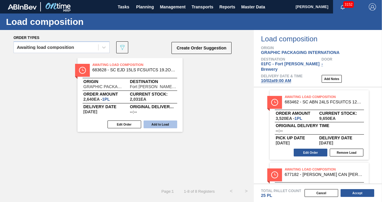
click at [171, 126] on button "Add to Load" at bounding box center [161, 125] width 34 height 8
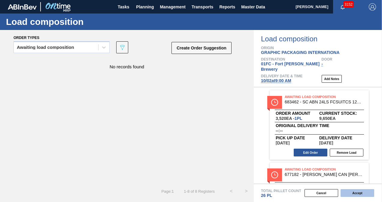
click at [348, 193] on button "Accept" at bounding box center [358, 193] width 34 height 8
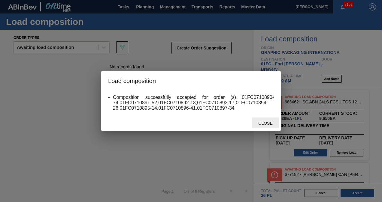
click at [270, 124] on span "Close" at bounding box center [265, 123] width 24 height 5
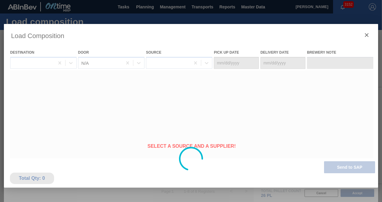
type Date "[DATE]"
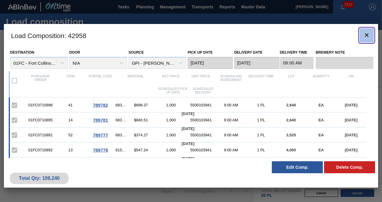
click at [366, 34] on icon "botão de ícone" at bounding box center [366, 35] width 7 height 7
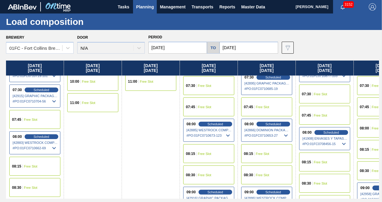
scroll to position [150, 0]
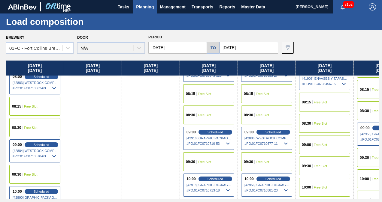
click at [327, 143] on div "09:00 Free Slot" at bounding box center [324, 144] width 51 height 19
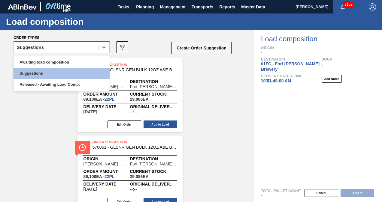
click at [86, 49] on div "Suggestions" at bounding box center [56, 47] width 84 height 9
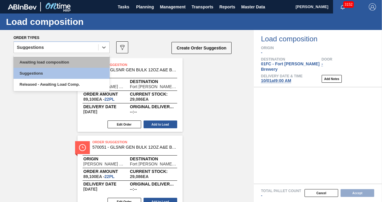
click at [53, 61] on div "Awaiting load composition" at bounding box center [62, 62] width 96 height 11
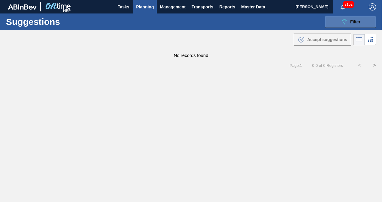
click at [330, 22] on button "089F7B8B-B2A5-4AFE-B5C0-19BA573D28AC Filter" at bounding box center [350, 22] width 51 height 12
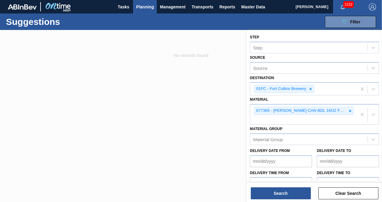
click at [165, 90] on div at bounding box center [191, 131] width 382 height 202
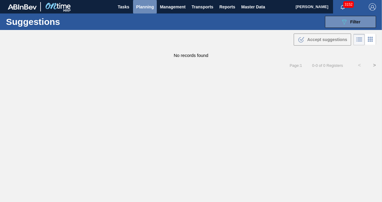
click at [151, 8] on span "Planning" at bounding box center [145, 6] width 18 height 7
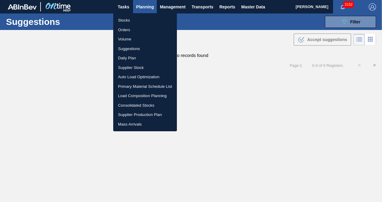
click at [131, 20] on li "Stocks" at bounding box center [145, 21] width 64 height 10
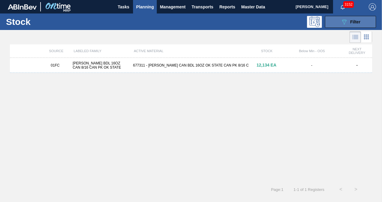
click at [335, 22] on button "089F7B8B-B2A5-4AFE-B5C0-19BA573D28AC Filter" at bounding box center [350, 22] width 51 height 12
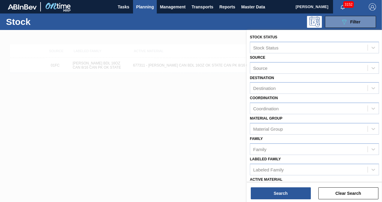
scroll to position [90, 0]
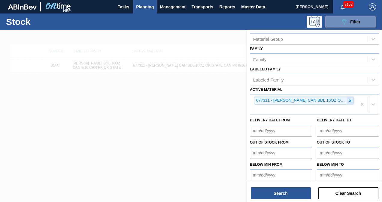
click at [348, 102] on icon at bounding box center [350, 101] width 4 height 4
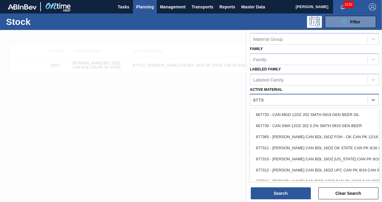
scroll to position [83, 0]
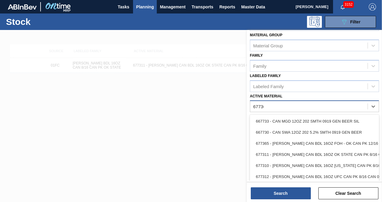
type Material "677365"
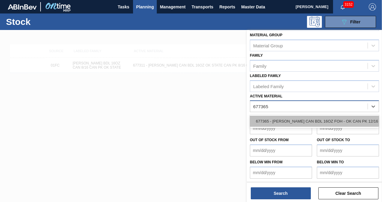
click at [313, 120] on div "677365 - [PERSON_NAME] CAN BDL 16OZ FOH - OK CAN PK 12/16" at bounding box center [314, 121] width 129 height 11
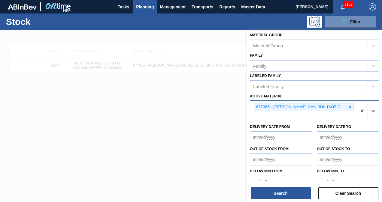
scroll to position [90, 0]
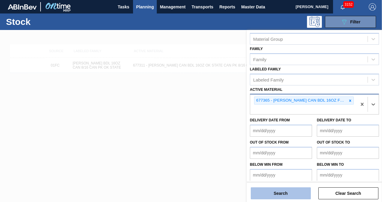
click at [274, 193] on button "Search" at bounding box center [281, 194] width 60 height 12
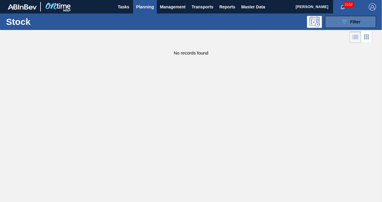
click at [338, 22] on button "089F7B8B-B2A5-4AFE-B5C0-19BA573D28AC Filter" at bounding box center [350, 22] width 51 height 12
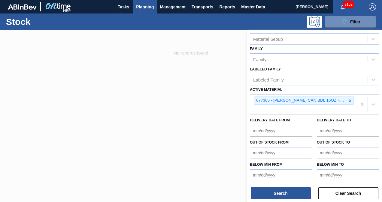
click at [163, 96] on div at bounding box center [191, 131] width 382 height 202
